Goal: Task Accomplishment & Management: Manage account settings

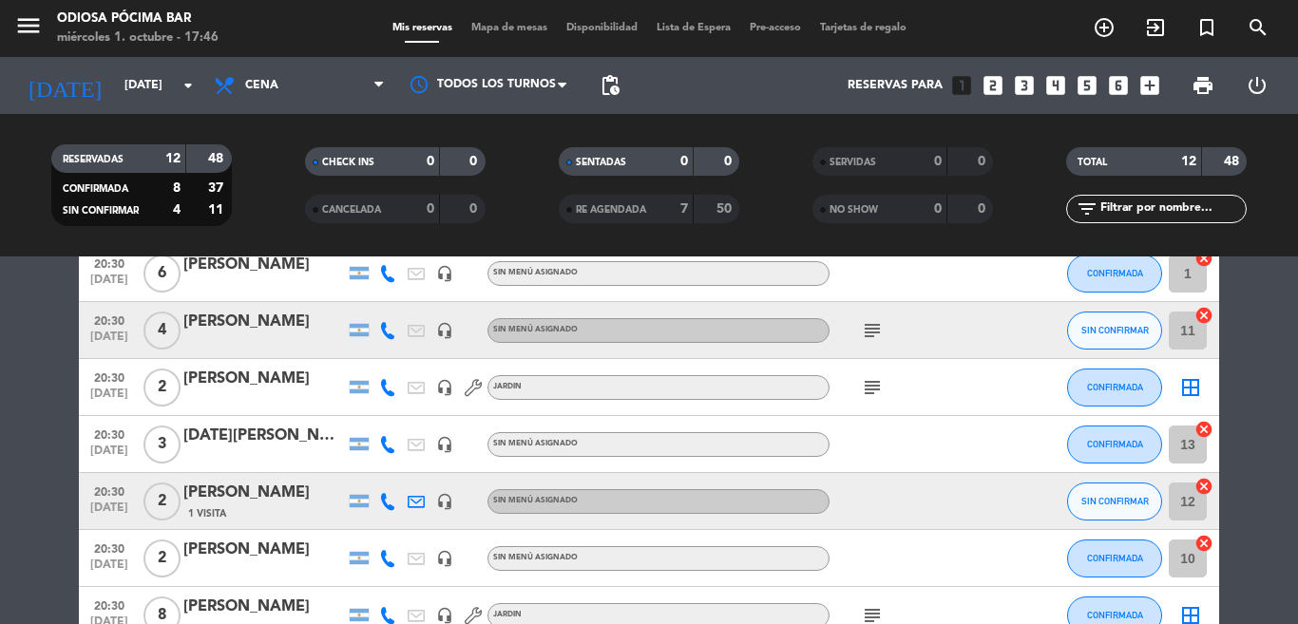
scroll to position [475, 0]
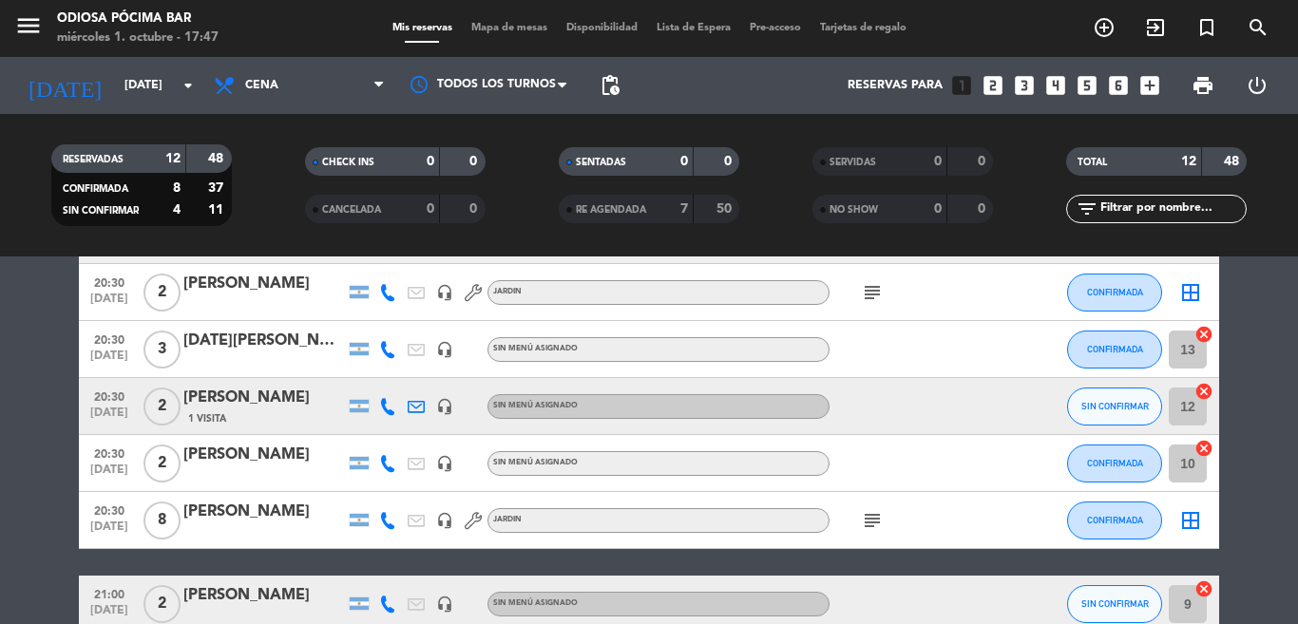
click at [316, 398] on div "[PERSON_NAME]" at bounding box center [264, 398] width 162 height 25
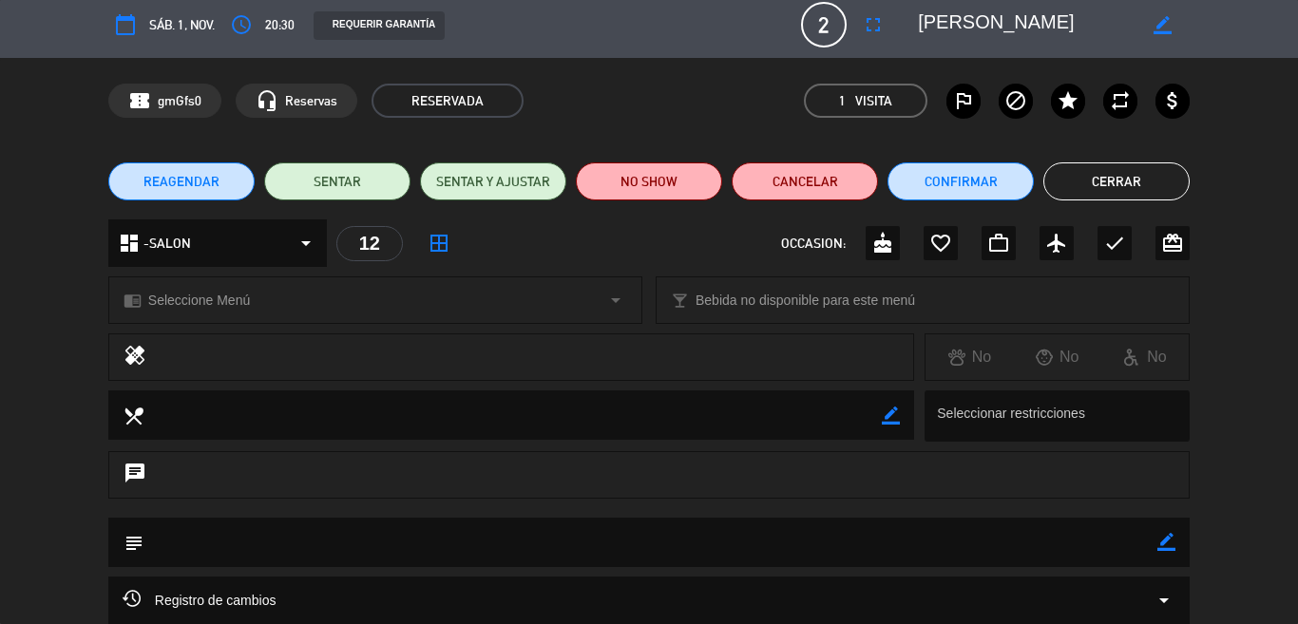
scroll to position [0, 0]
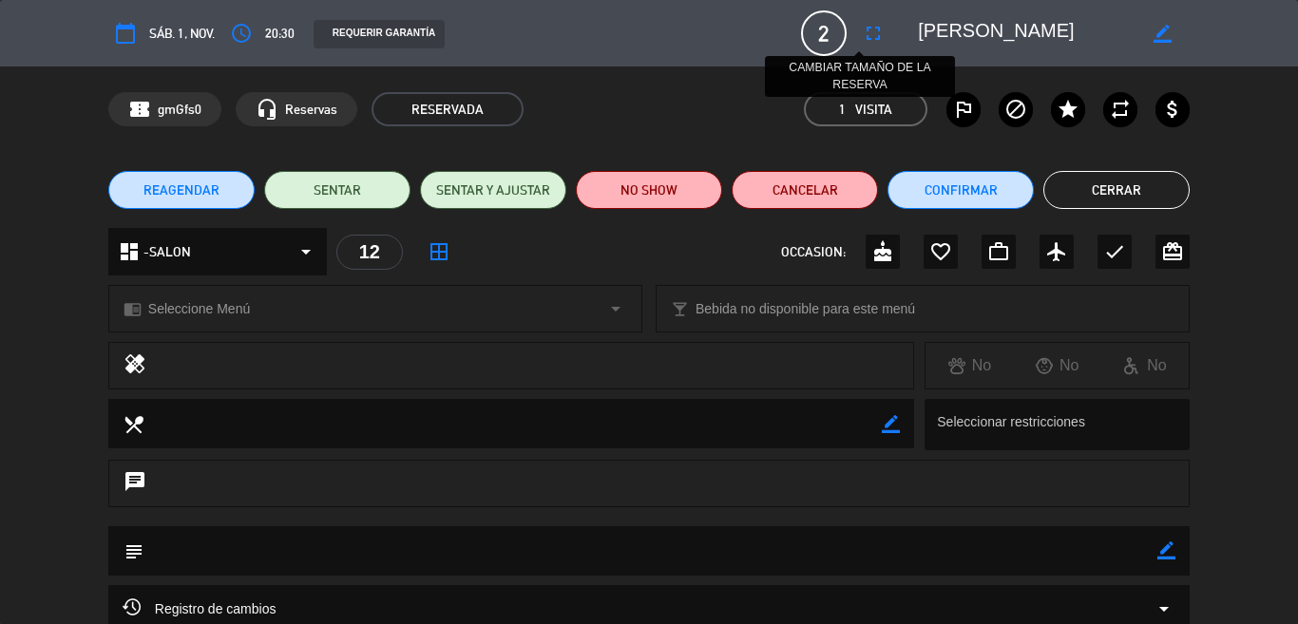
click at [862, 30] on icon "fullscreen" at bounding box center [873, 33] width 23 height 23
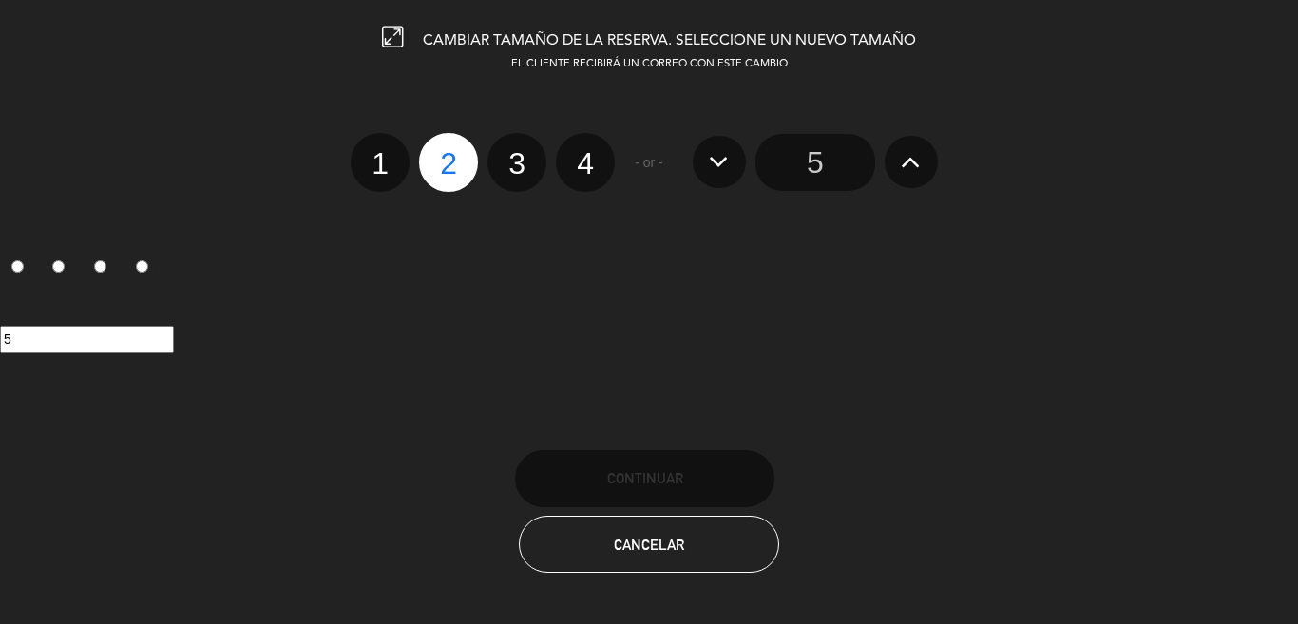
click at [513, 163] on label "3" at bounding box center [517, 162] width 59 height 59
click at [513, 153] on input "3" at bounding box center [514, 147] width 12 height 12
radio input "true"
radio input "false"
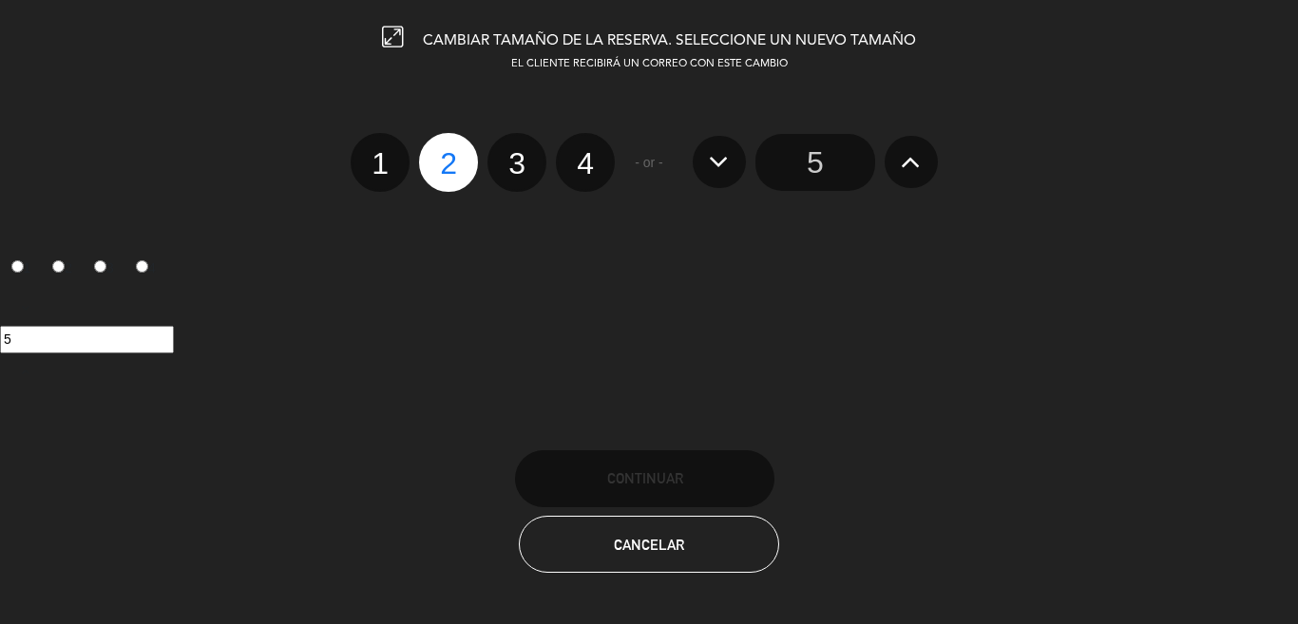
radio input "false"
radio input "true"
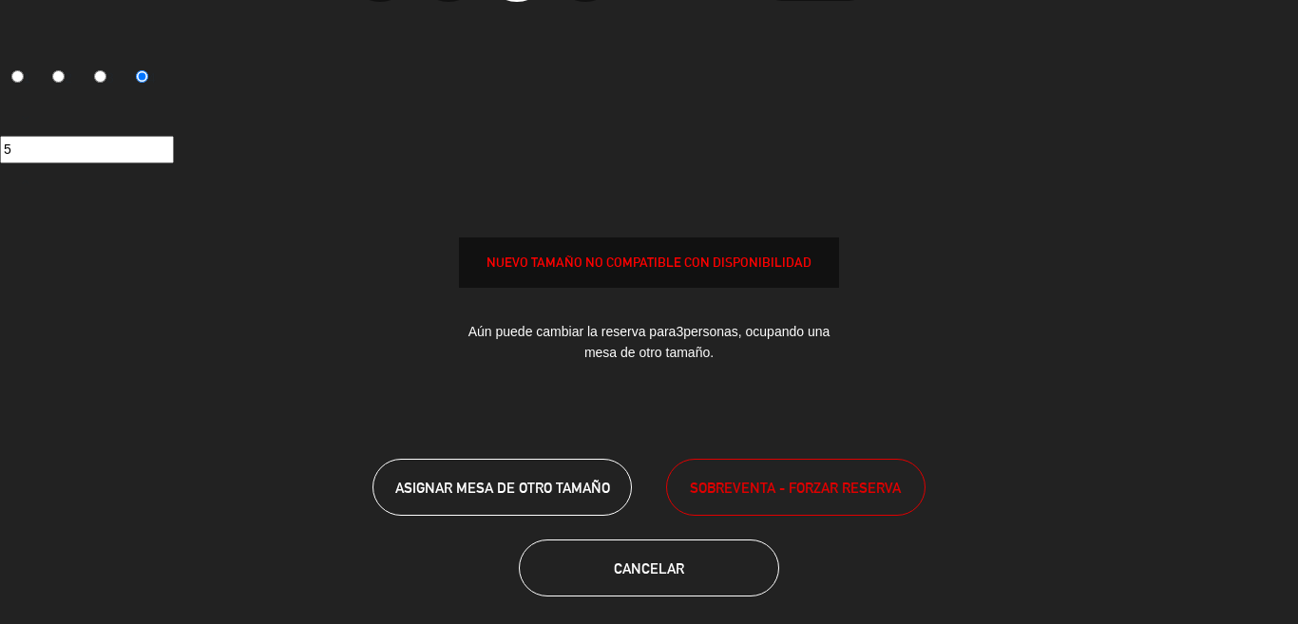
scroll to position [203, 0]
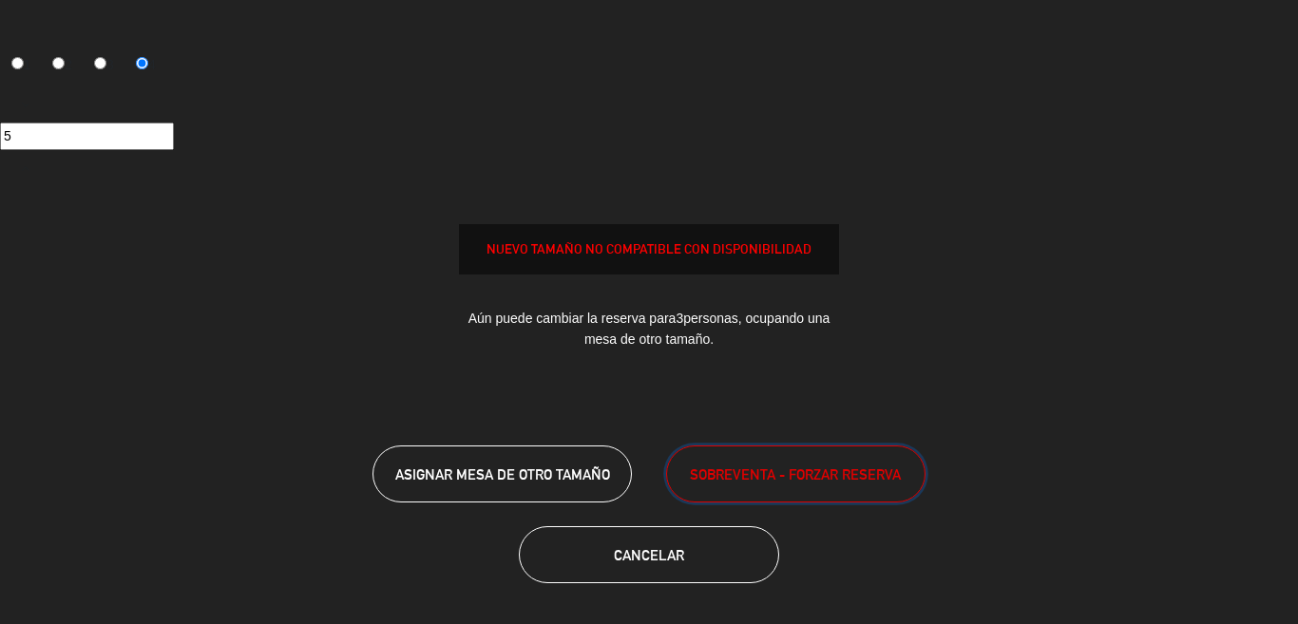
click at [749, 469] on span "SOBREVENTA - FORZAR RESERVA" at bounding box center [795, 475] width 211 height 22
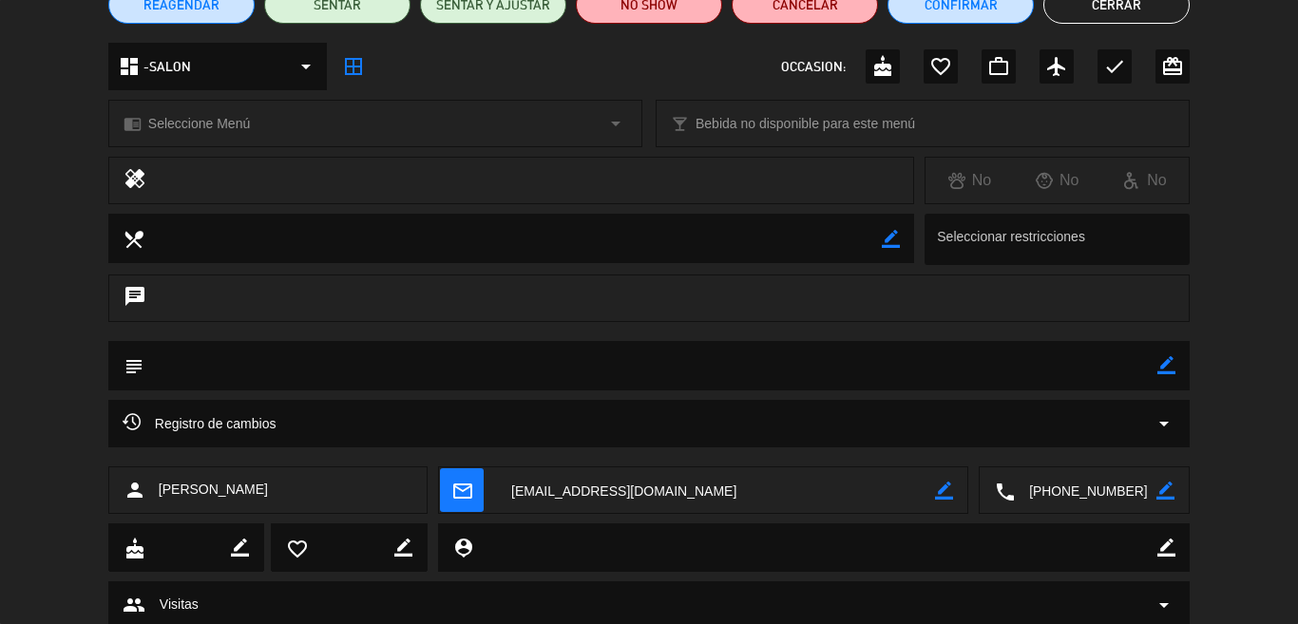
scroll to position [152, 0]
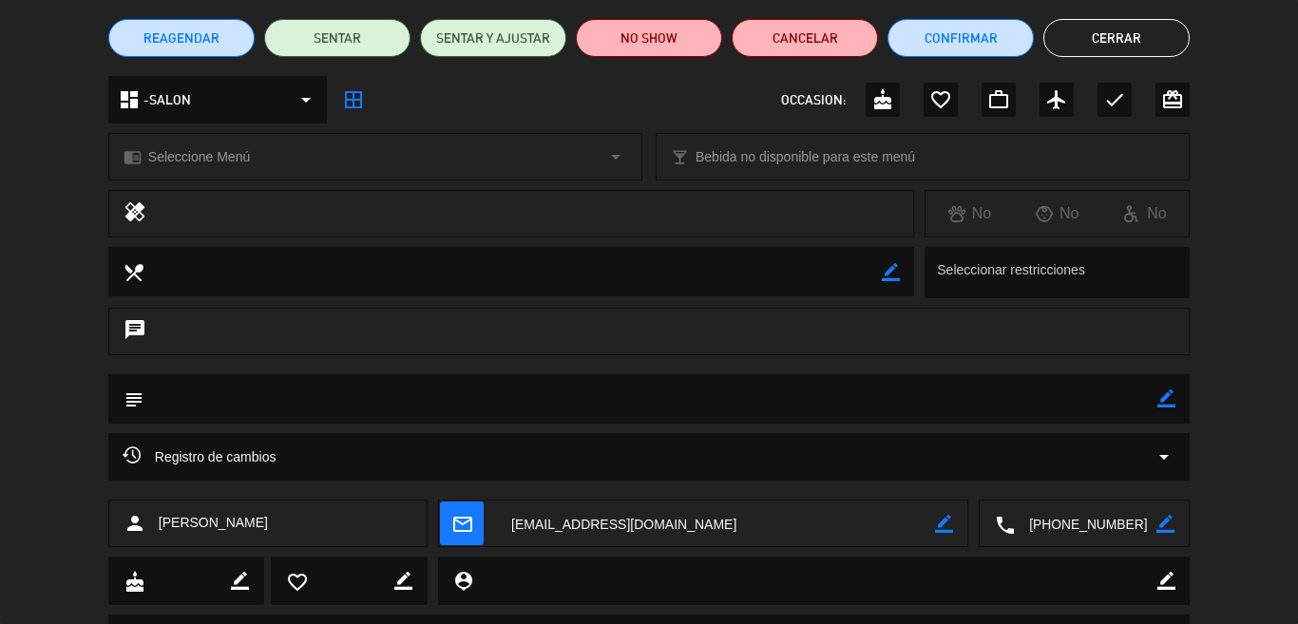
click at [1100, 40] on button "Cerrar" at bounding box center [1117, 38] width 146 height 38
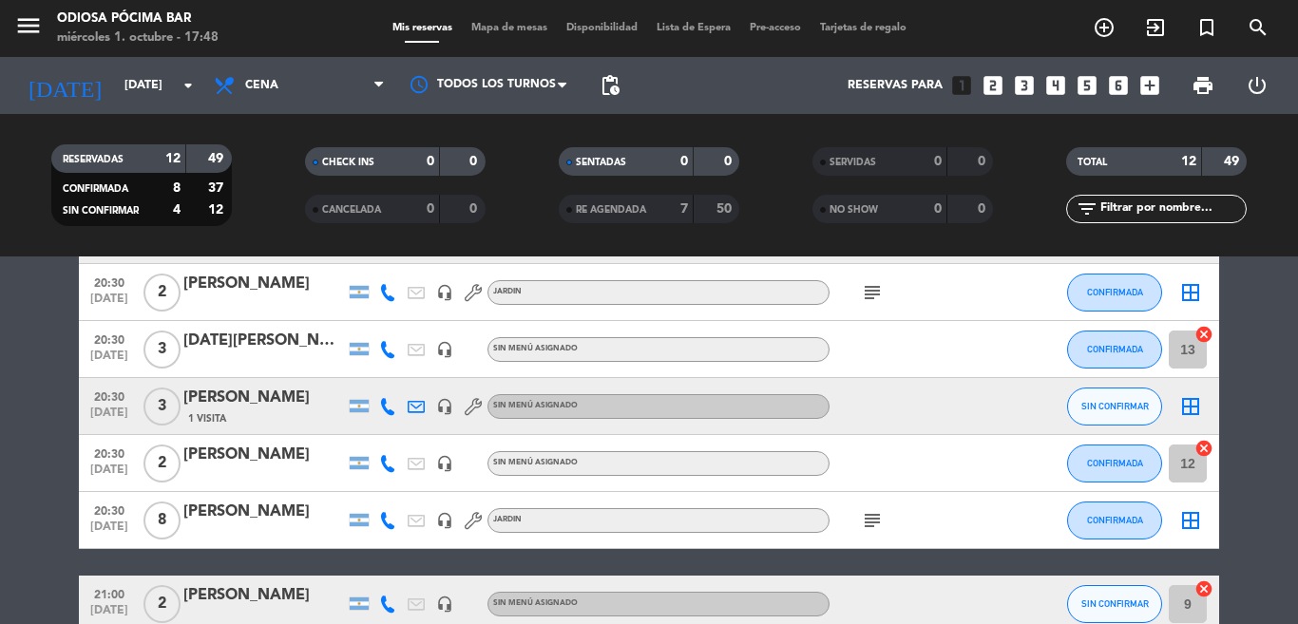
click at [297, 409] on div "[PERSON_NAME]" at bounding box center [264, 398] width 162 height 25
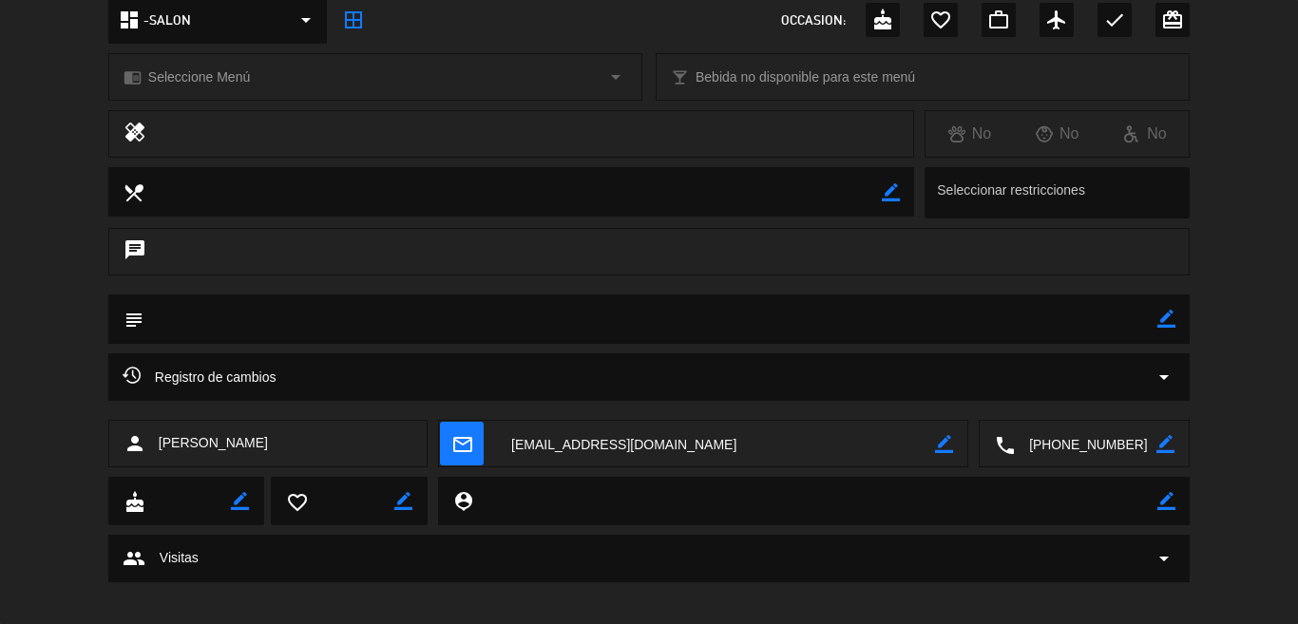
scroll to position [247, 0]
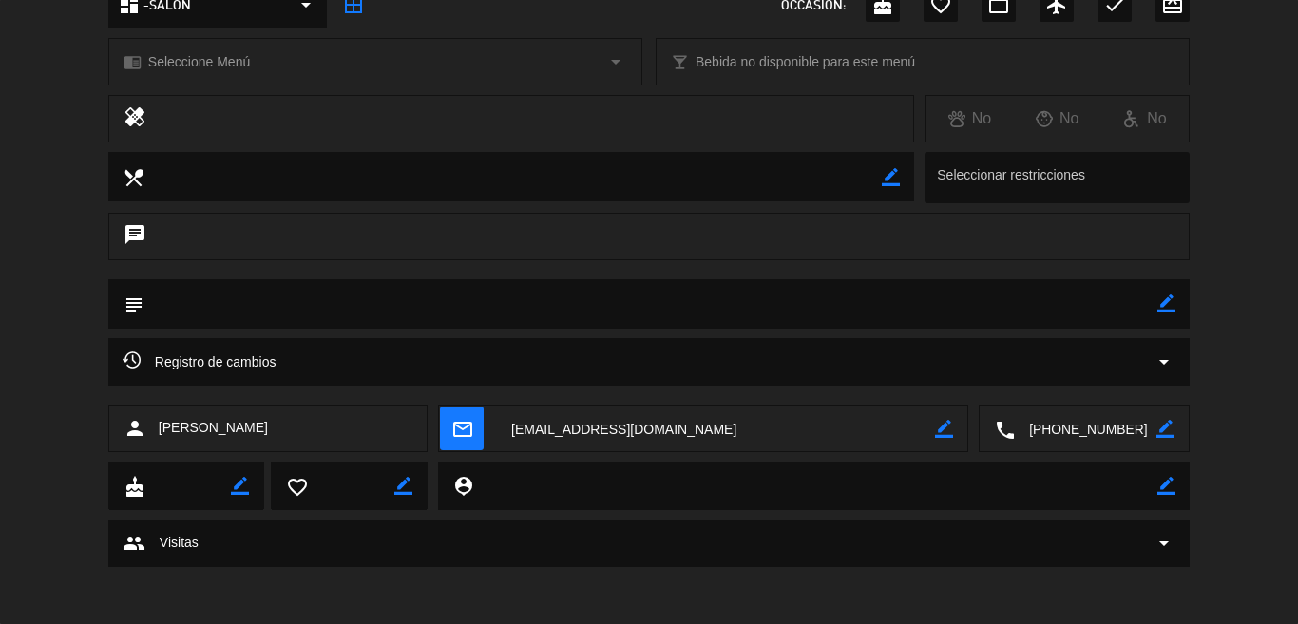
click at [1158, 307] on icon "border_color" at bounding box center [1167, 304] width 18 height 18
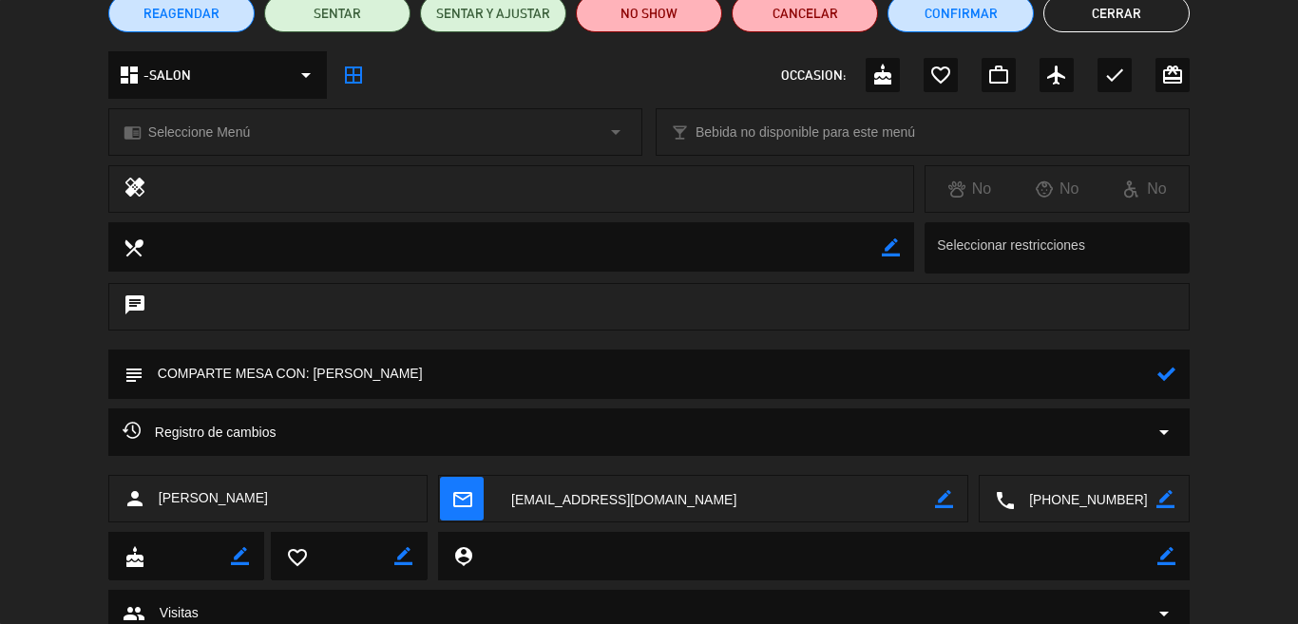
scroll to position [57, 0]
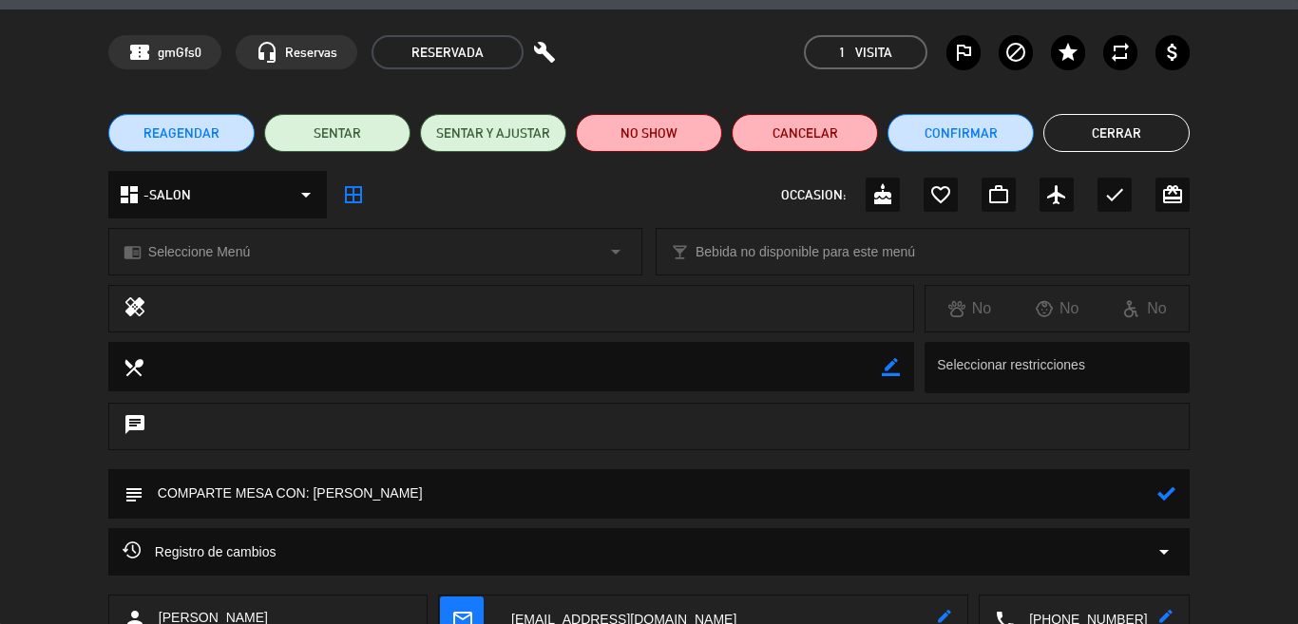
type textarea "COMPARTE MESA CON: [PERSON_NAME]"
click at [942, 134] on button "Confirmar" at bounding box center [961, 133] width 146 height 38
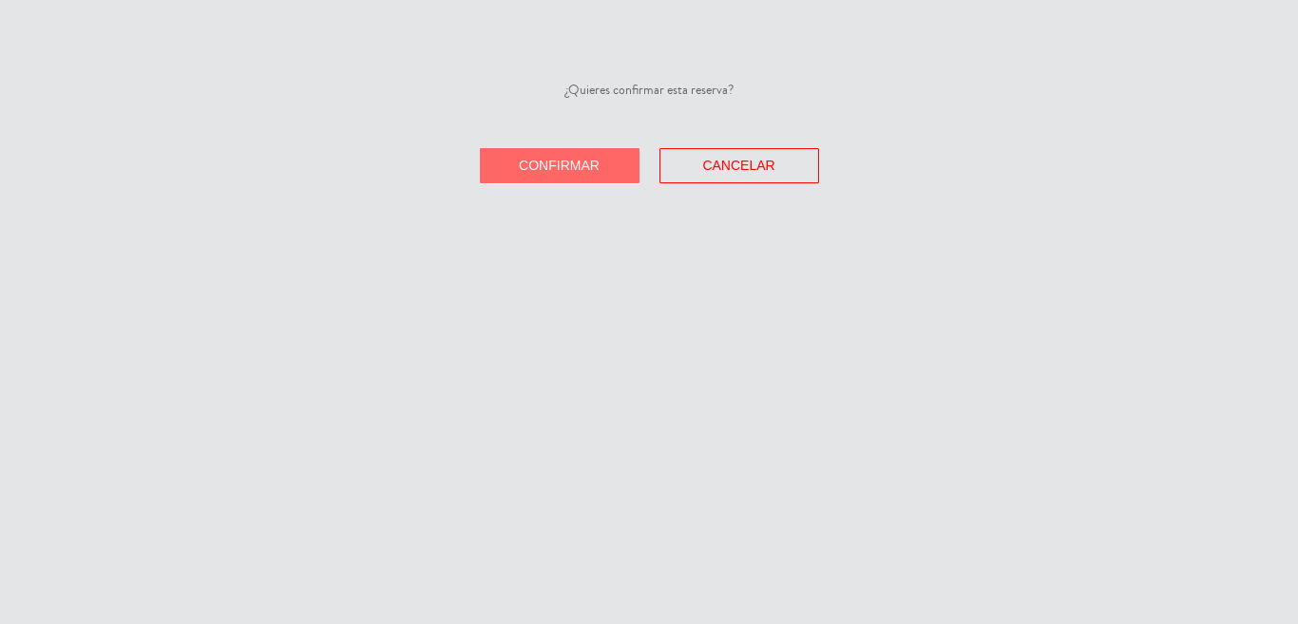
click at [576, 168] on span "Confirmar" at bounding box center [559, 165] width 81 height 15
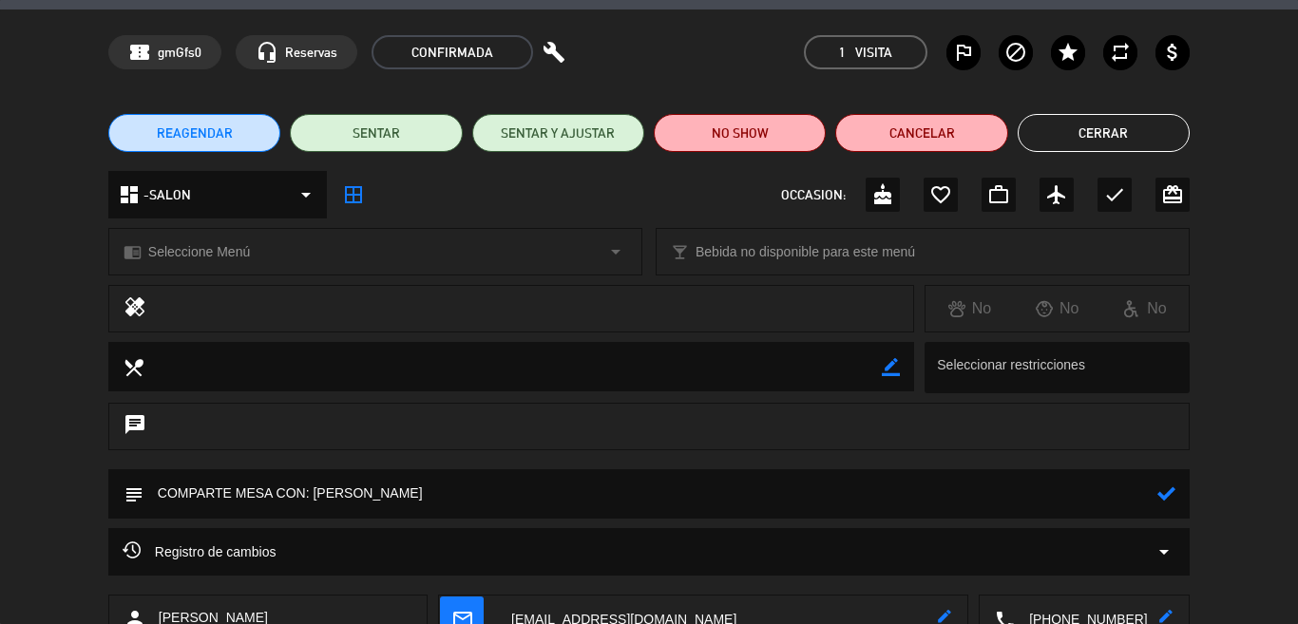
click at [1097, 133] on button "Cerrar" at bounding box center [1104, 133] width 172 height 38
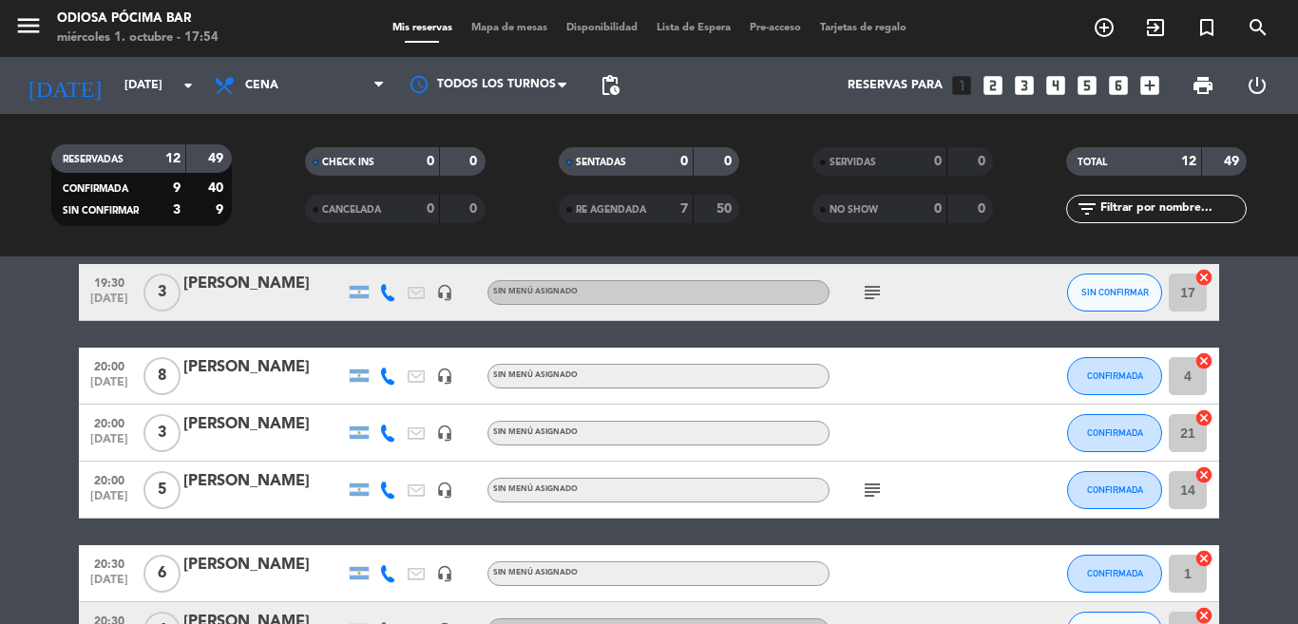
scroll to position [0, 0]
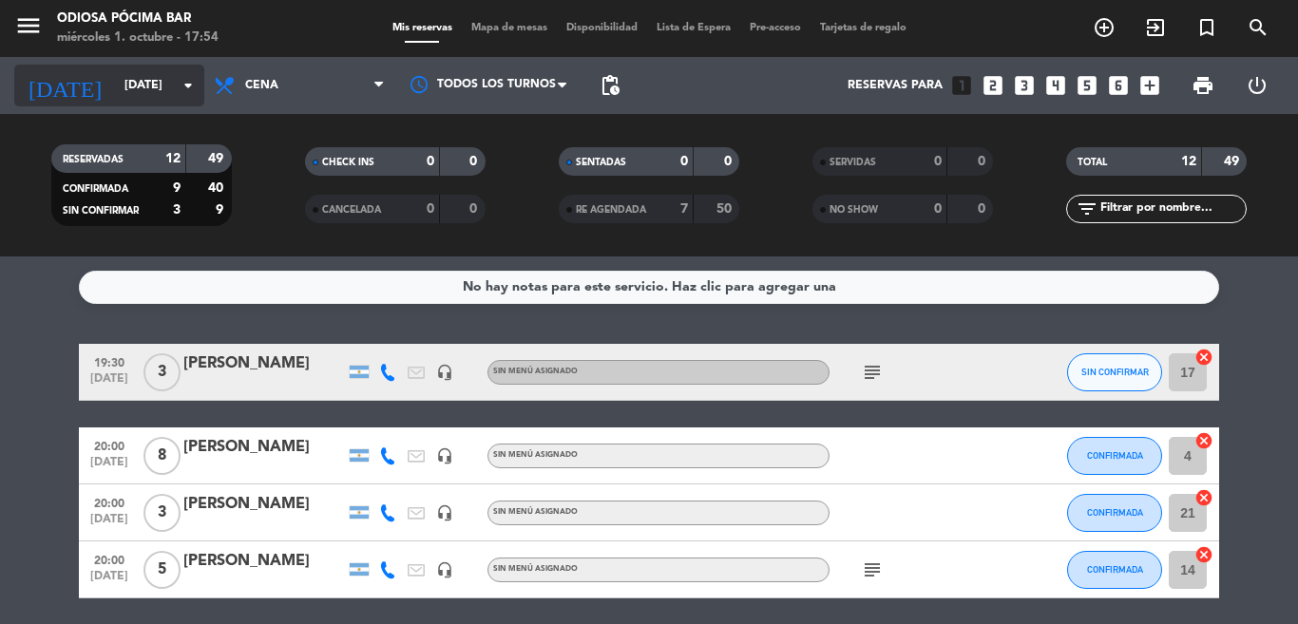
click at [192, 86] on icon "arrow_drop_down" at bounding box center [188, 85] width 23 height 23
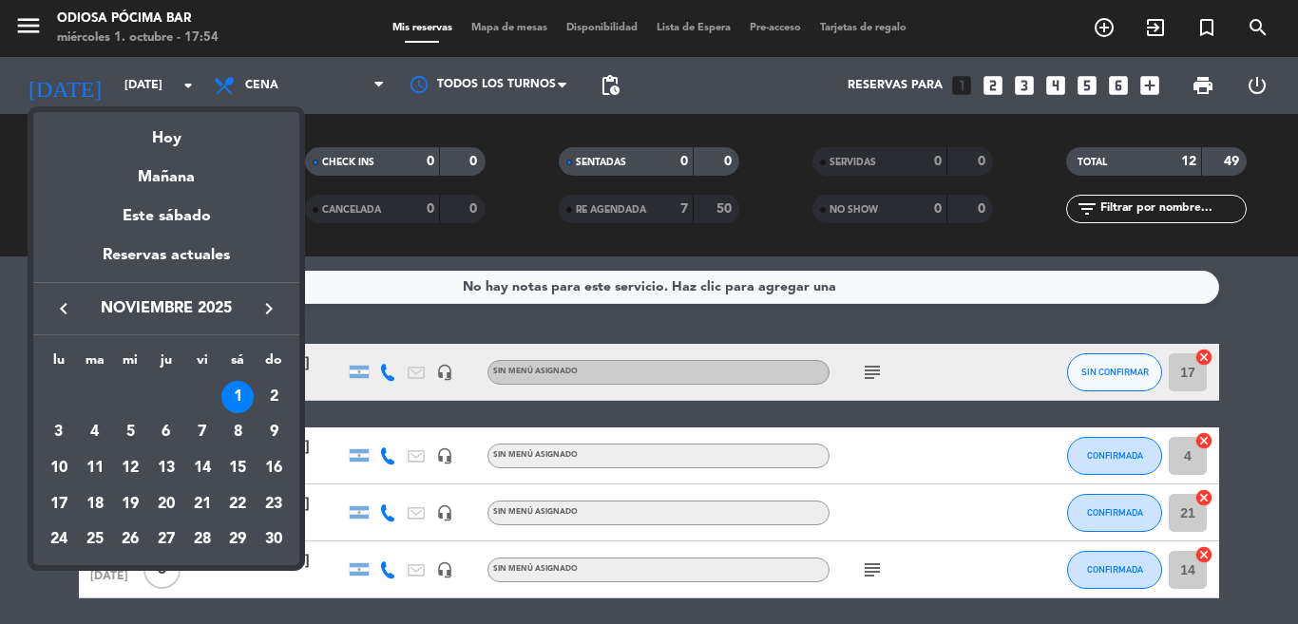
click at [67, 312] on icon "keyboard_arrow_left" at bounding box center [63, 308] width 23 height 23
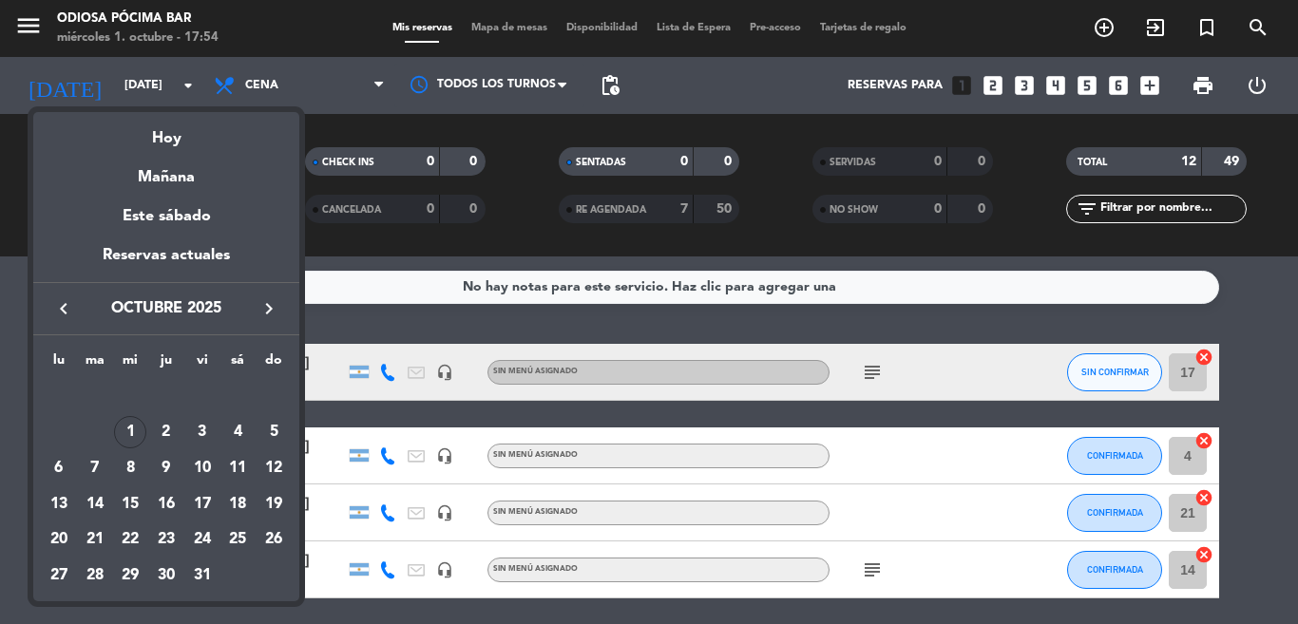
click at [67, 312] on icon "keyboard_arrow_left" at bounding box center [63, 308] width 23 height 23
click at [268, 305] on icon "keyboard_arrow_right" at bounding box center [269, 308] width 23 height 23
click at [128, 439] on div "1" at bounding box center [130, 432] width 32 height 32
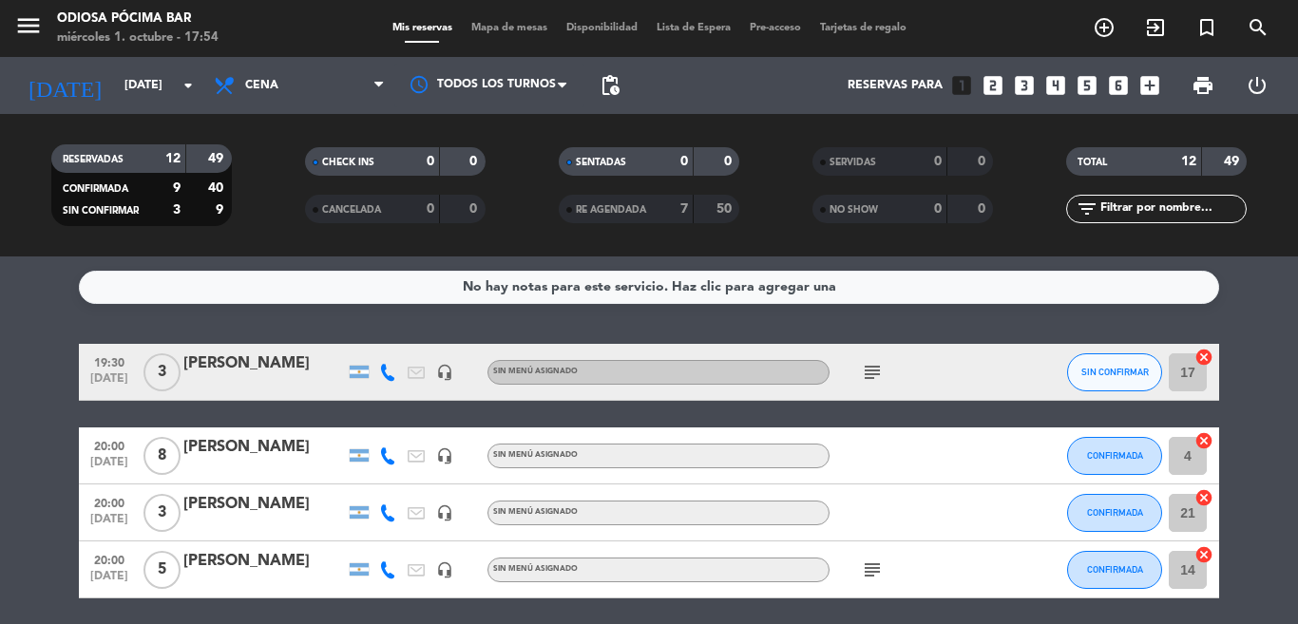
type input "[DATE]"
